Goal: Task Accomplishment & Management: Manage account settings

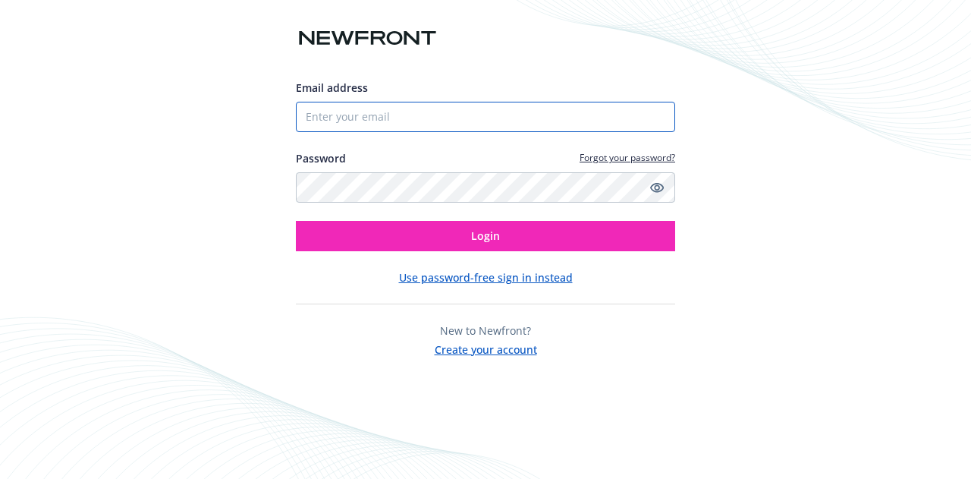
drag, startPoint x: 0, startPoint y: 0, endPoint x: 461, endPoint y: 115, distance: 475.2
click at [461, 115] on input "Email address" at bounding box center [485, 117] width 379 height 30
click at [472, 104] on input "Email address" at bounding box center [485, 117] width 379 height 30
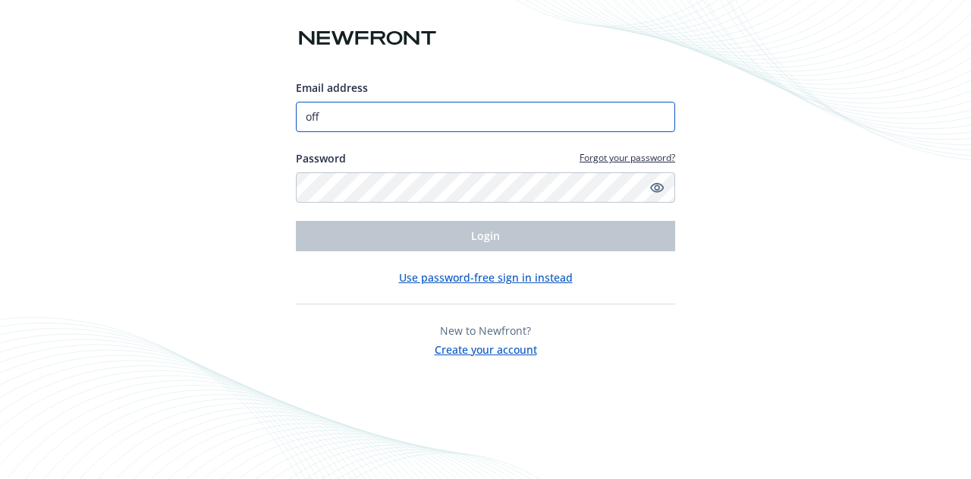
type input "[EMAIL_ADDRESS][DOMAIN_NAME]"
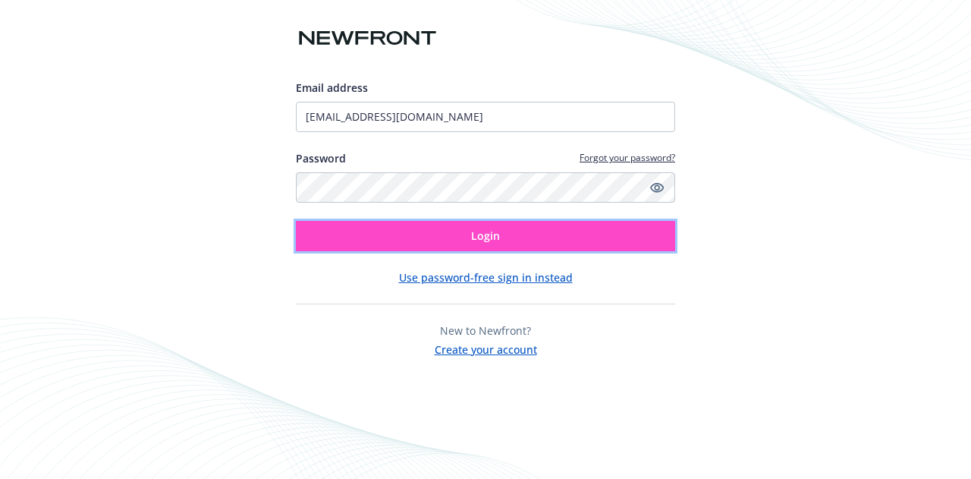
click at [474, 231] on span "Login" at bounding box center [485, 235] width 29 height 14
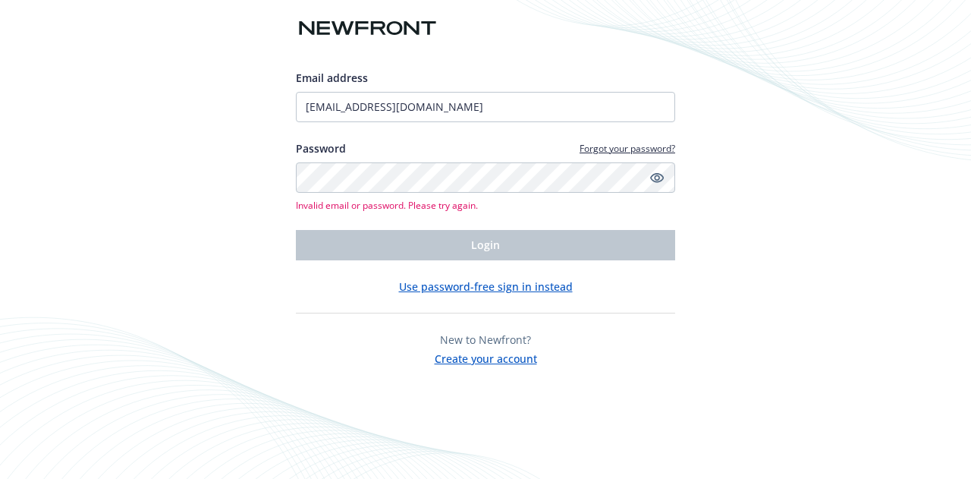
click at [119, 307] on div "Email address office@commsignia.com Password Forgot your password? Invalid emai…" at bounding box center [485, 239] width 971 height 479
click at [453, 112] on div "Email address office@commsignia.com Password Forgot your password? Invalid emai…" at bounding box center [485, 165] width 379 height 190
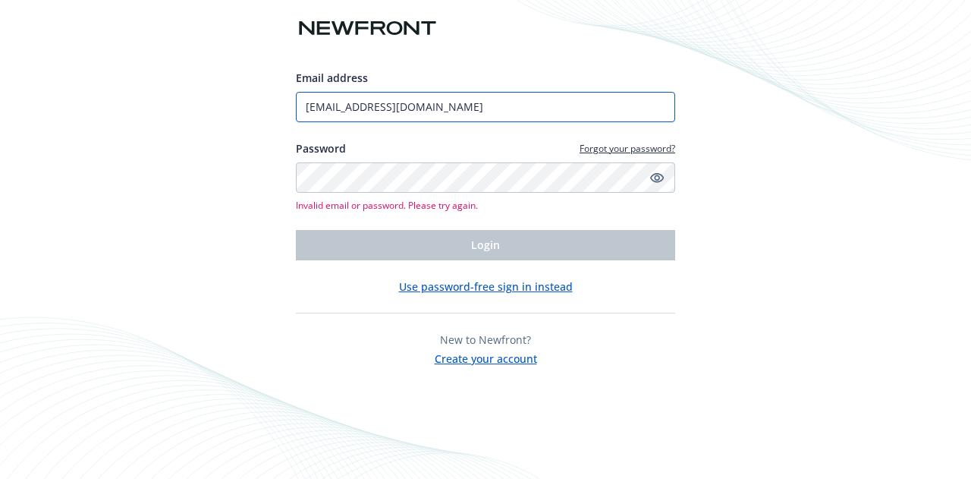
click at [453, 112] on input "[EMAIL_ADDRESS][DOMAIN_NAME]" at bounding box center [485, 107] width 379 height 30
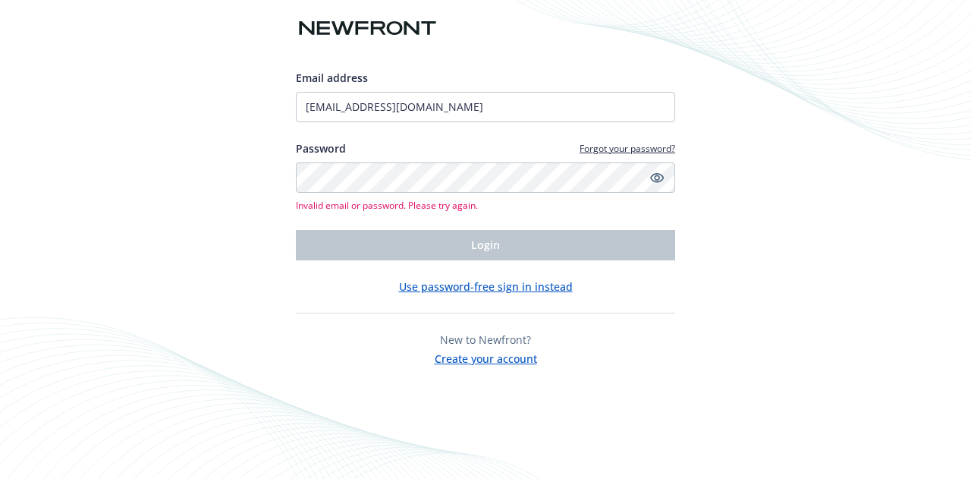
click at [520, 178] on div "Email address office@commsignia.com Password Forgot your password? Invalid emai…" at bounding box center [485, 165] width 379 height 190
click at [658, 181] on icon "Show password" at bounding box center [657, 178] width 14 height 10
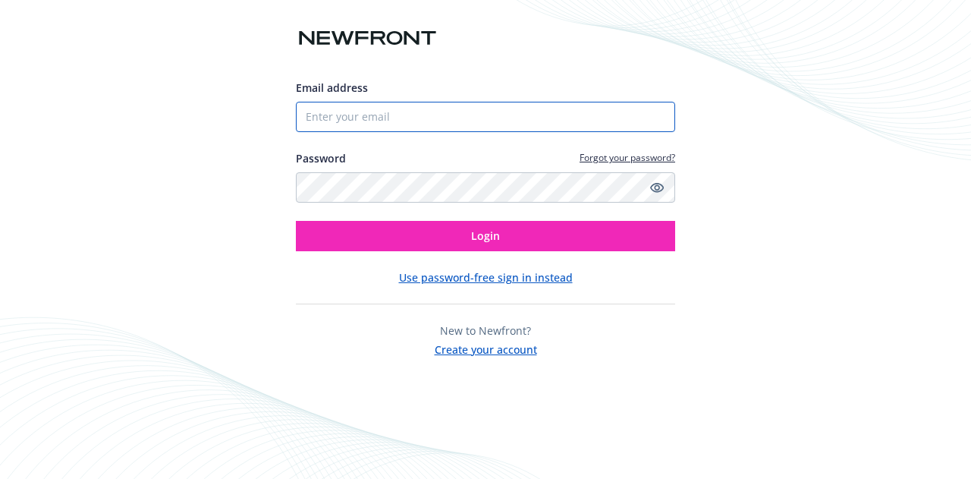
click at [514, 118] on input "Email address" at bounding box center [485, 117] width 379 height 30
type input "d"
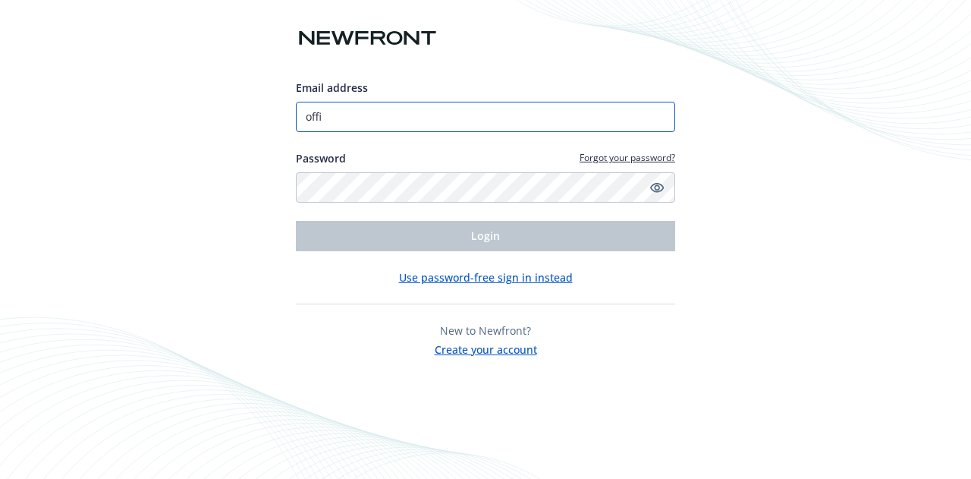
type input "[EMAIL_ADDRESS][DOMAIN_NAME]"
click at [99, 166] on div "Email address [EMAIL_ADDRESS][DOMAIN_NAME] Password Forgot your password? Login…" at bounding box center [485, 239] width 971 height 479
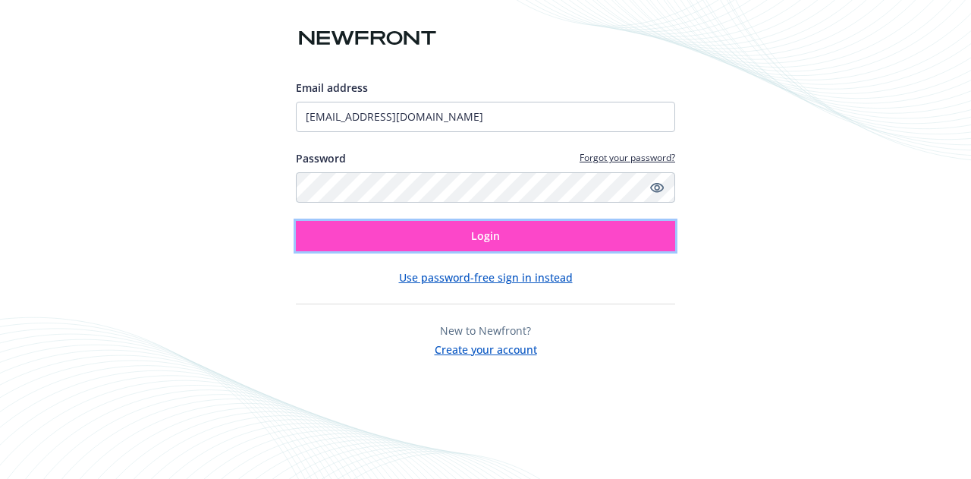
click at [374, 232] on button "Login" at bounding box center [485, 236] width 379 height 30
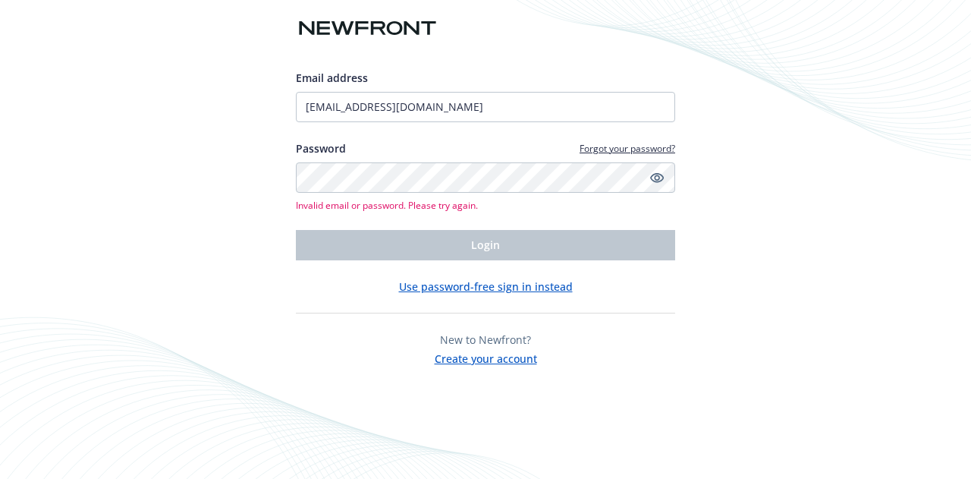
click at [629, 152] on link "Forgot your password?" at bounding box center [628, 148] width 96 height 13
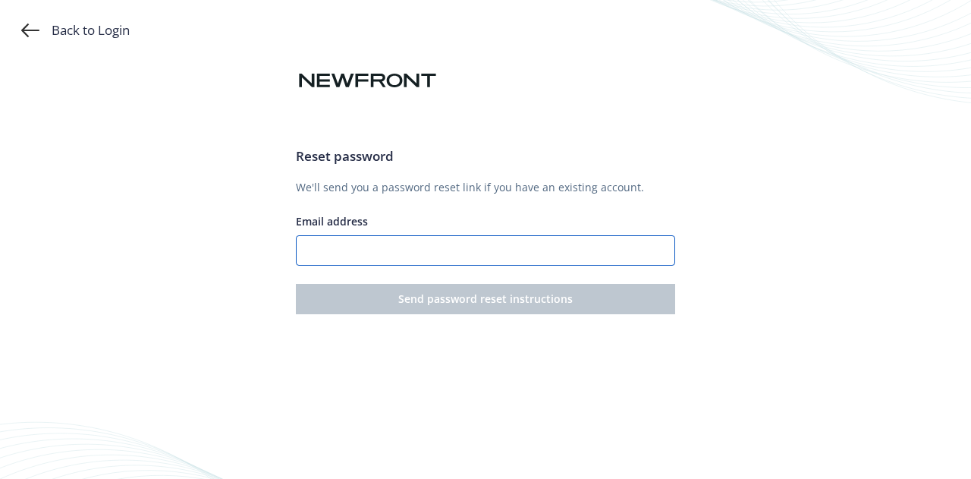
click at [490, 253] on input "Email address" at bounding box center [485, 250] width 379 height 30
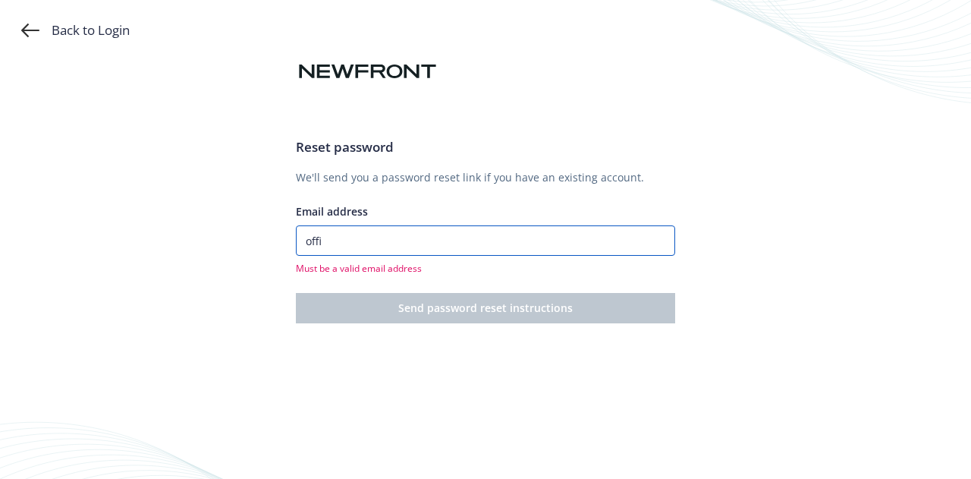
type input "[EMAIL_ADDRESS][DOMAIN_NAME]"
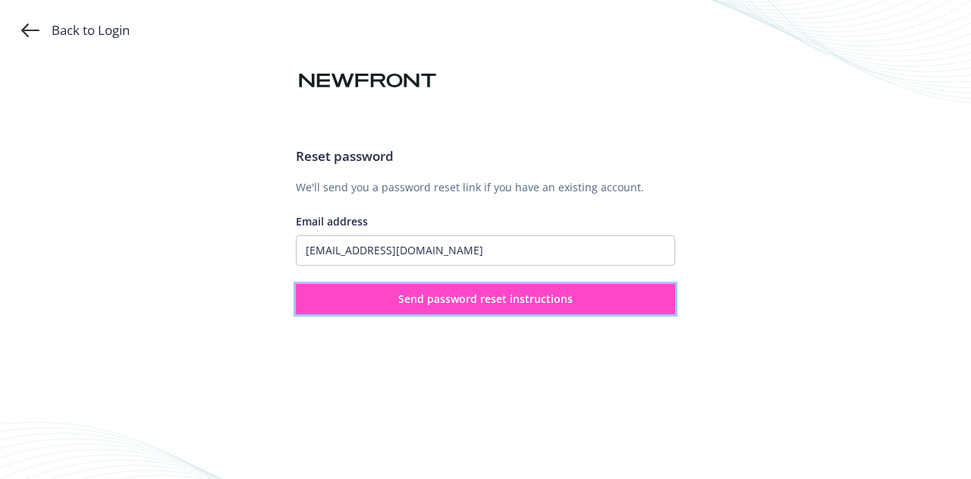
click at [460, 297] on span "Send password reset instructions" at bounding box center [485, 298] width 174 height 14
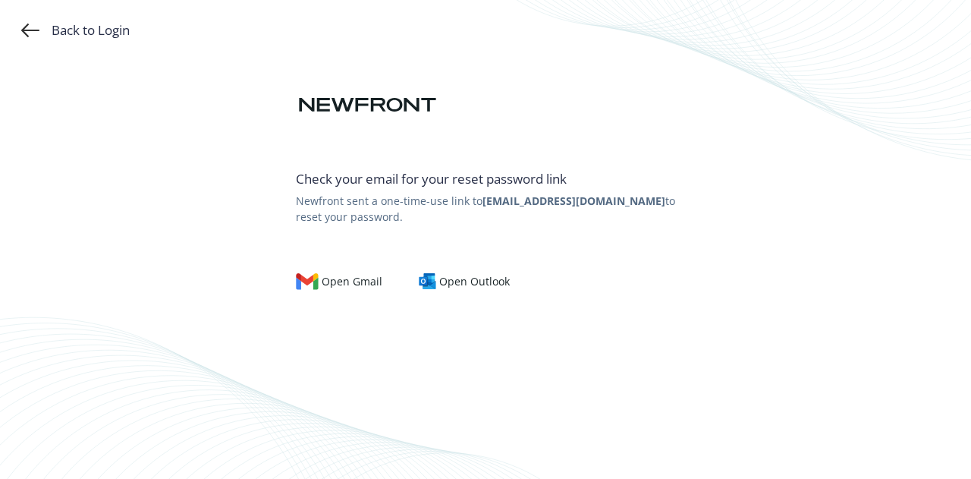
click at [42, 195] on div "Back to Login Check your email for your reset password link Newfront sent a one…" at bounding box center [485, 239] width 971 height 479
click at [87, 36] on div "Back to Login" at bounding box center [75, 30] width 108 height 18
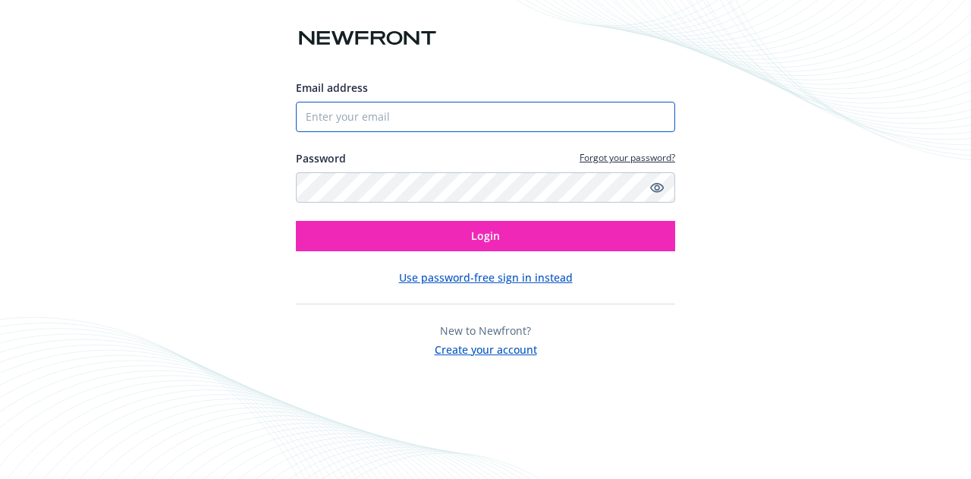
click at [531, 130] on input "Email address" at bounding box center [485, 117] width 379 height 30
click at [466, 129] on input "Email address" at bounding box center [485, 117] width 379 height 30
click at [614, 125] on input "Email address" at bounding box center [485, 117] width 379 height 30
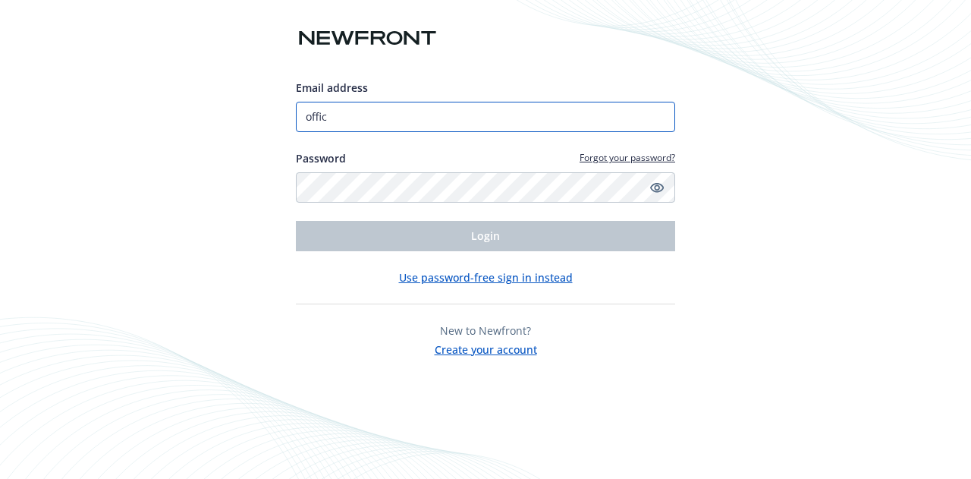
type input "[EMAIL_ADDRESS][DOMAIN_NAME]"
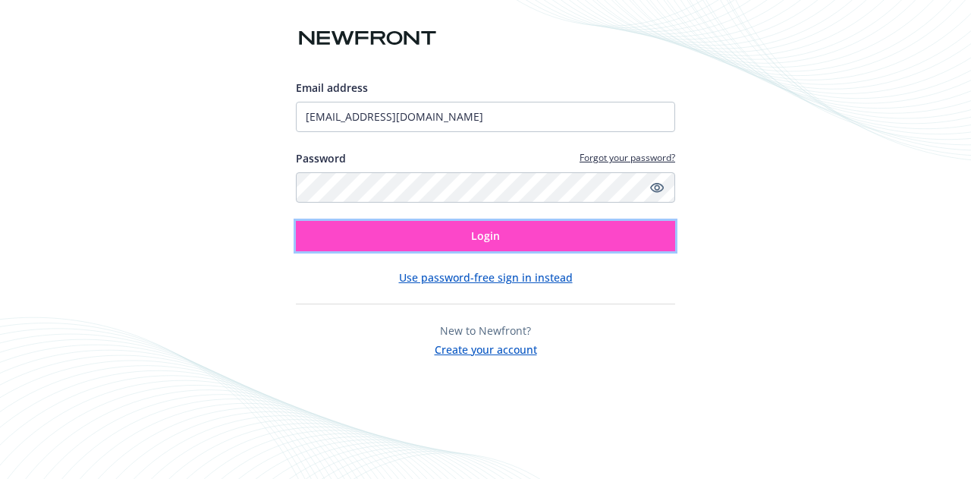
click at [451, 231] on button "Login" at bounding box center [485, 236] width 379 height 30
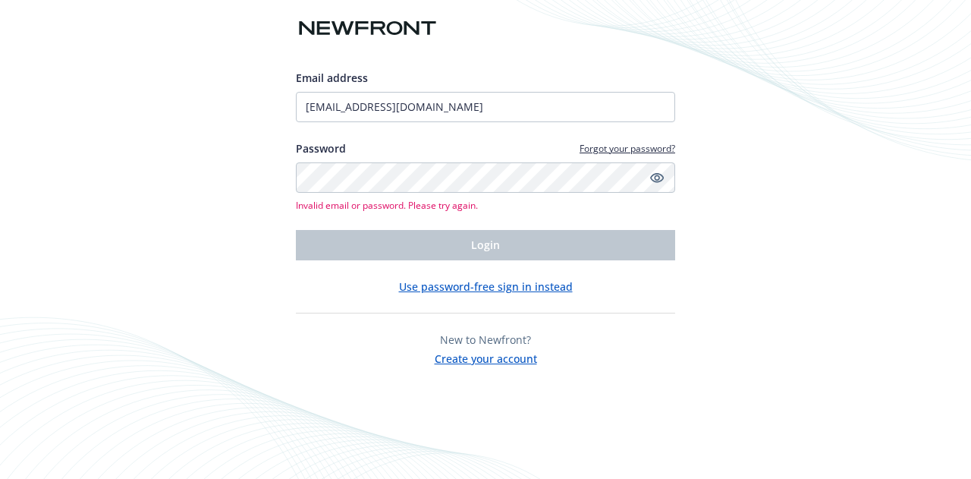
click at [21, 178] on div "Email address office@commsignia.com Password Forgot your password? Invalid emai…" at bounding box center [485, 239] width 971 height 479
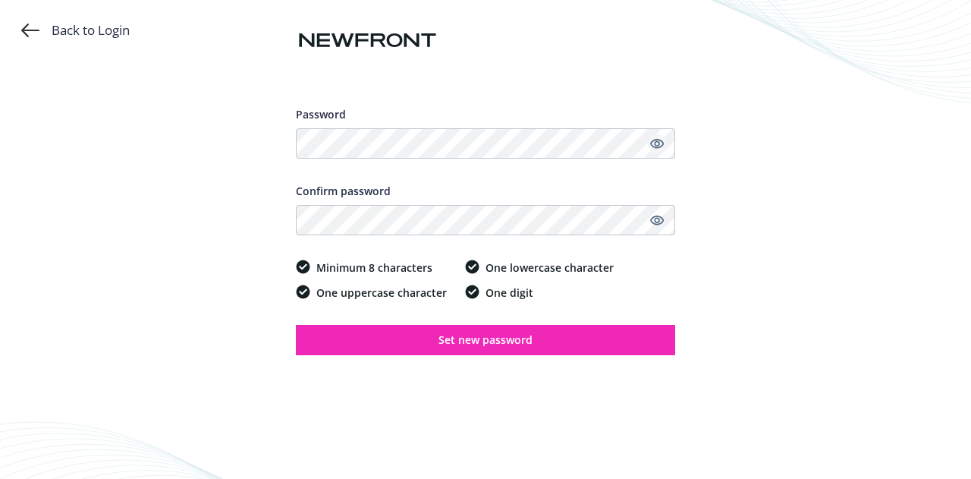
click at [657, 150] on link "Show password" at bounding box center [657, 143] width 18 height 18
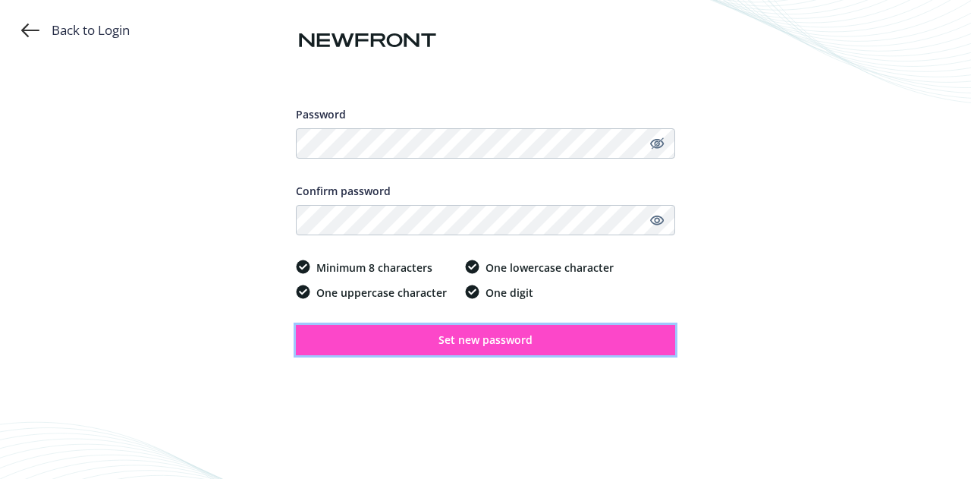
click at [424, 333] on button "Set new password" at bounding box center [485, 340] width 379 height 30
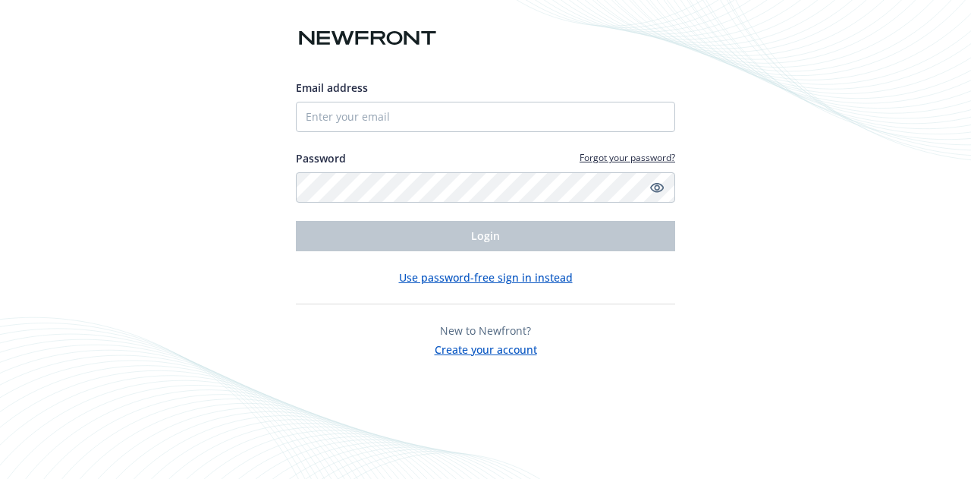
click at [127, 242] on div "Email address Password Forgot your password? Login Use password-free sign in in…" at bounding box center [485, 239] width 971 height 479
type input "[EMAIL_ADDRESS][DOMAIN_NAME]"
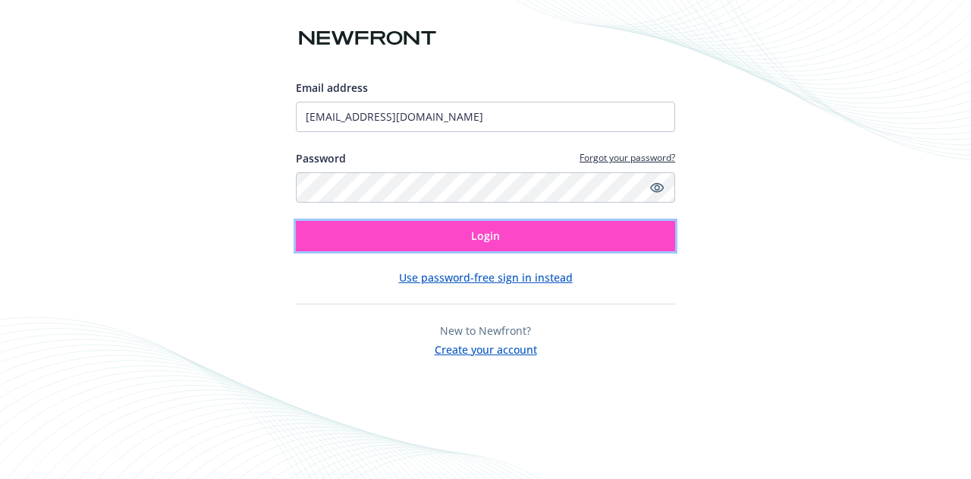
click at [588, 237] on button "Login" at bounding box center [485, 236] width 379 height 30
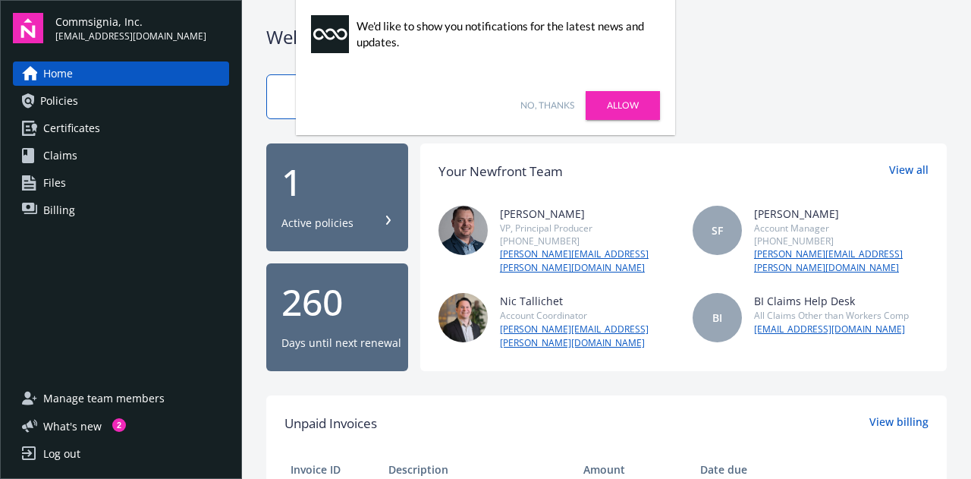
click at [557, 102] on link "No, thanks" at bounding box center [547, 106] width 54 height 14
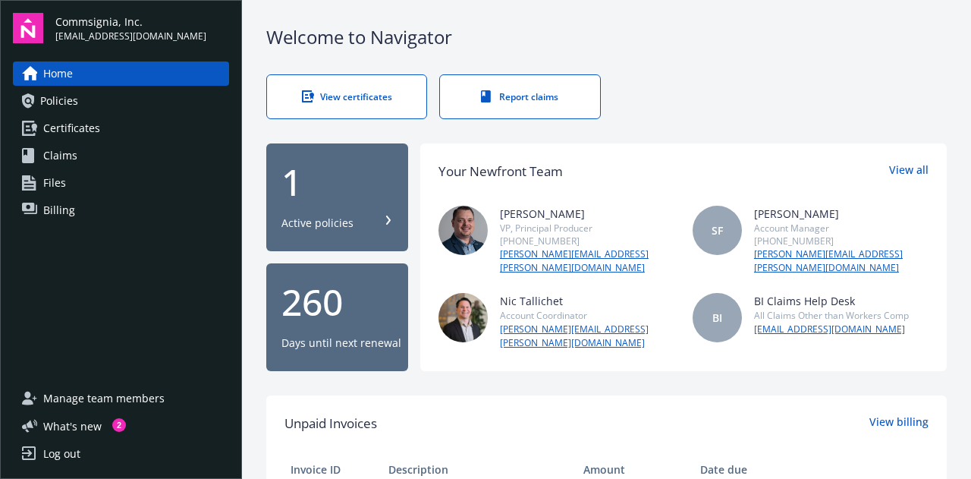
click at [95, 108] on link "Policies" at bounding box center [121, 101] width 216 height 24
click at [53, 101] on span "Policies" at bounding box center [59, 101] width 38 height 24
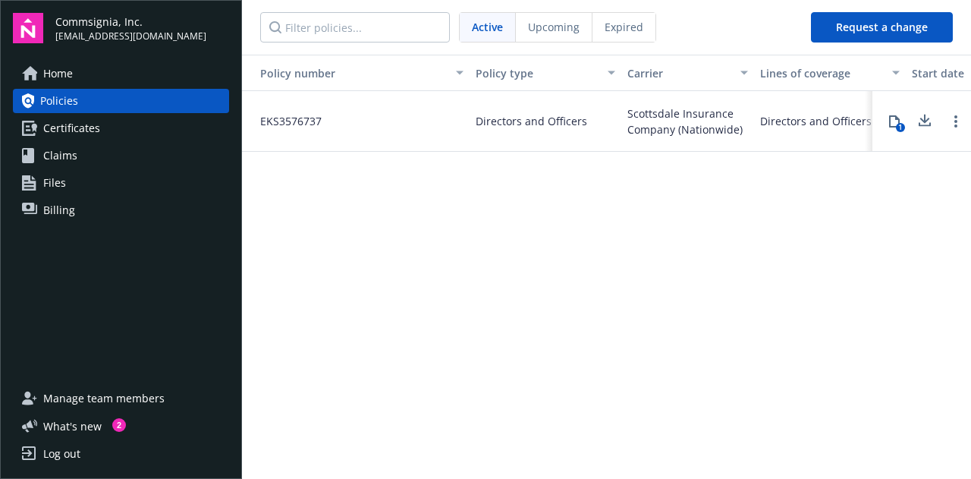
click at [82, 69] on link "Home" at bounding box center [121, 73] width 216 height 24
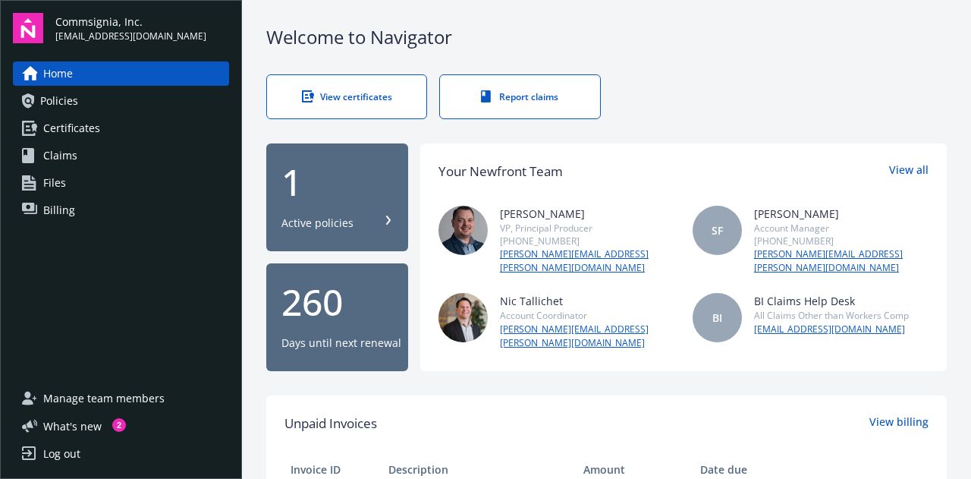
click at [330, 190] on div "1" at bounding box center [337, 182] width 112 height 36
click at [898, 173] on link "View all" at bounding box center [908, 172] width 39 height 20
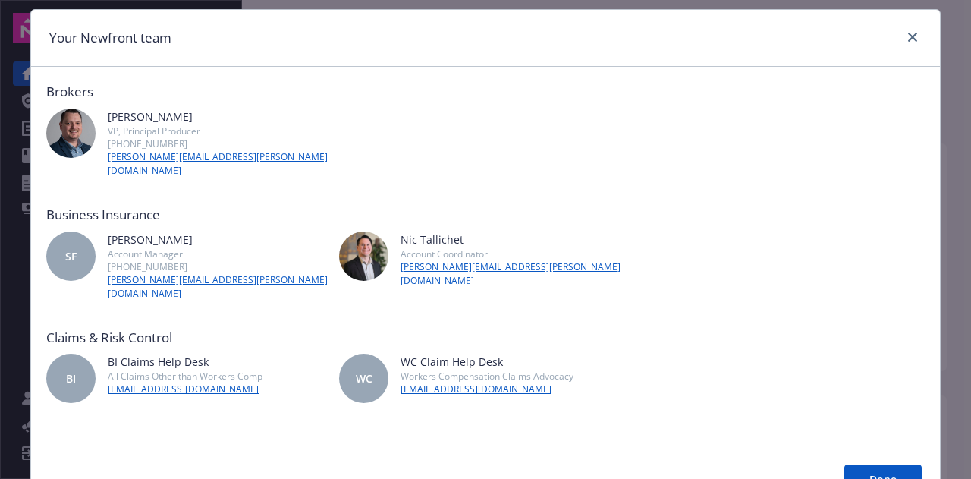
scroll to position [41, 0]
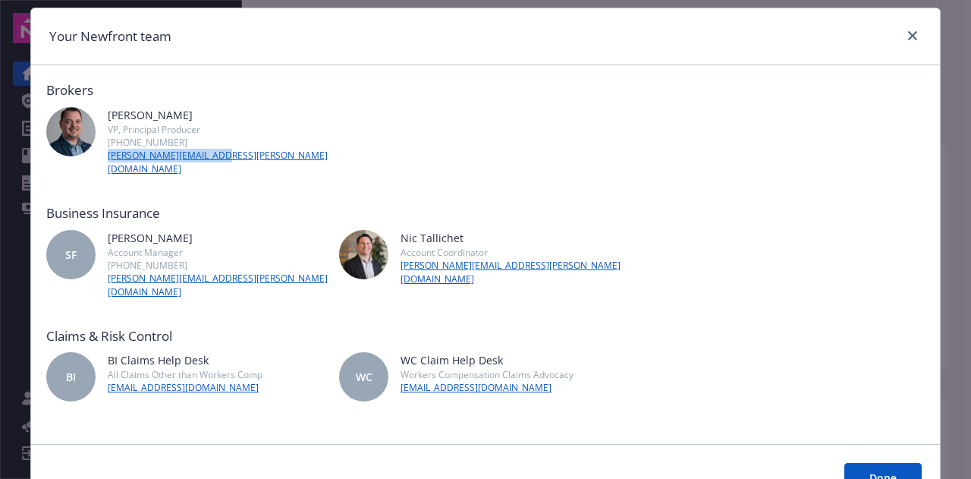
drag, startPoint x: 234, startPoint y: 152, endPoint x: 102, endPoint y: 156, distance: 131.3
click at [102, 156] on div "Josh Young VP, Principal Producer (925) 783-2191 josh.young@newfront.com" at bounding box center [192, 141] width 293 height 69
copy link "[PERSON_NAME][EMAIL_ADDRESS][PERSON_NAME][DOMAIN_NAME]"
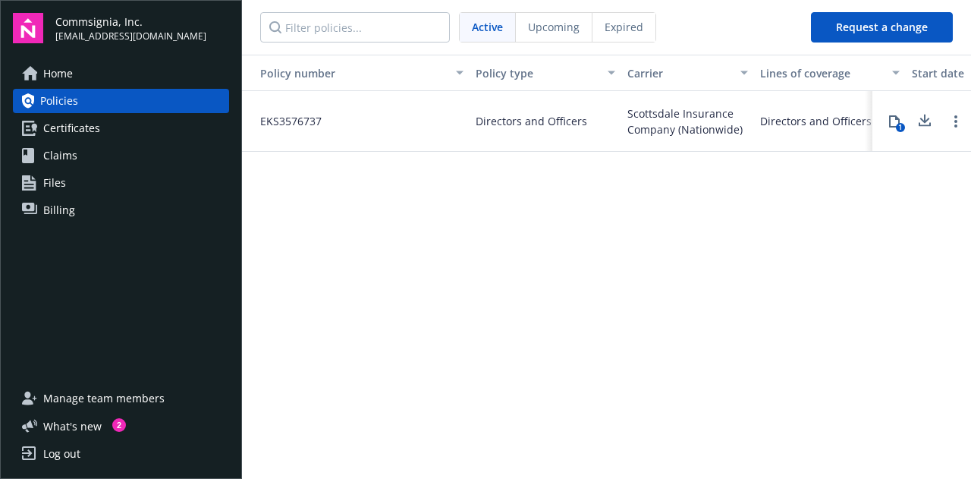
click at [58, 79] on span "Home" at bounding box center [58, 73] width 30 height 24
